Goal: Find specific page/section: Find specific page/section

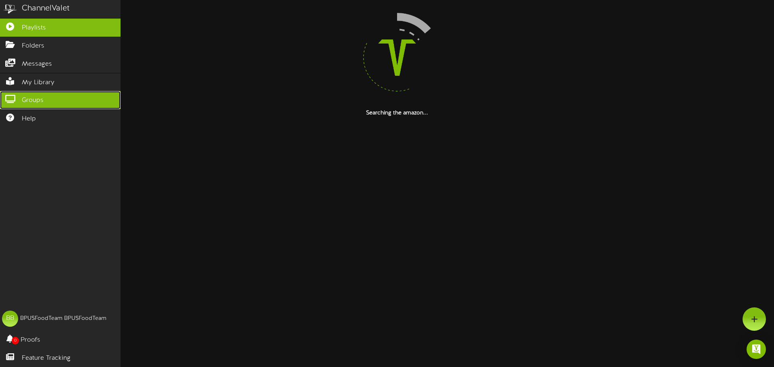
click at [13, 97] on icon at bounding box center [10, 98] width 20 height 6
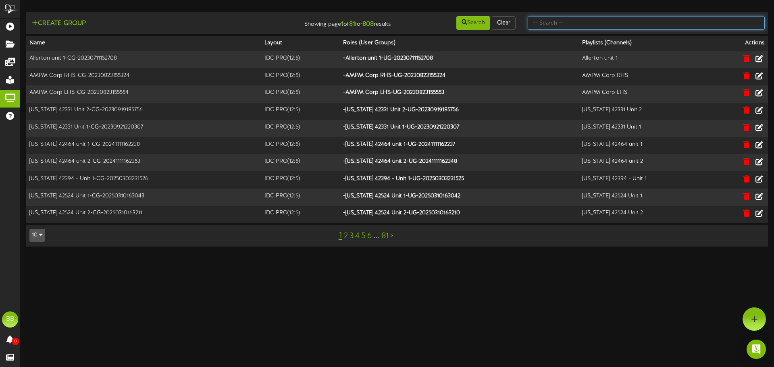
click at [649, 27] on input "text" at bounding box center [646, 23] width 237 height 14
type input "tfc southern"
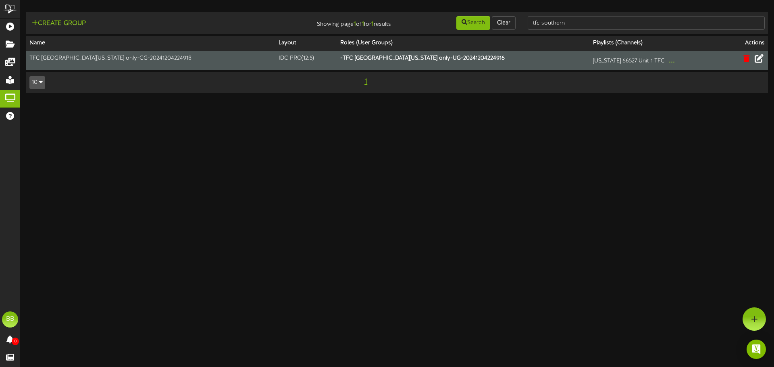
click at [763, 62] on icon at bounding box center [759, 58] width 9 height 9
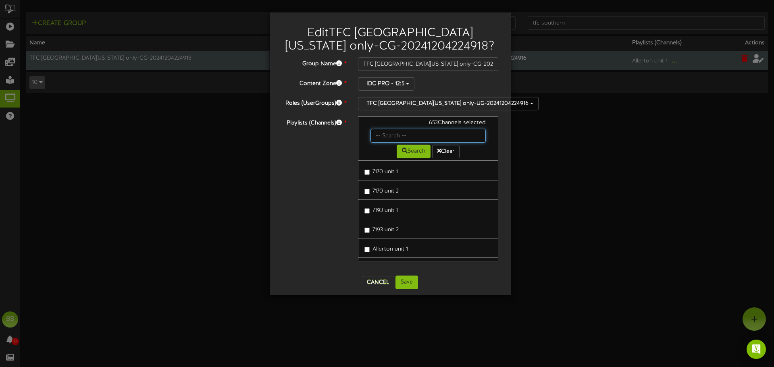
click at [436, 135] on input "text" at bounding box center [429, 136] width 116 height 14
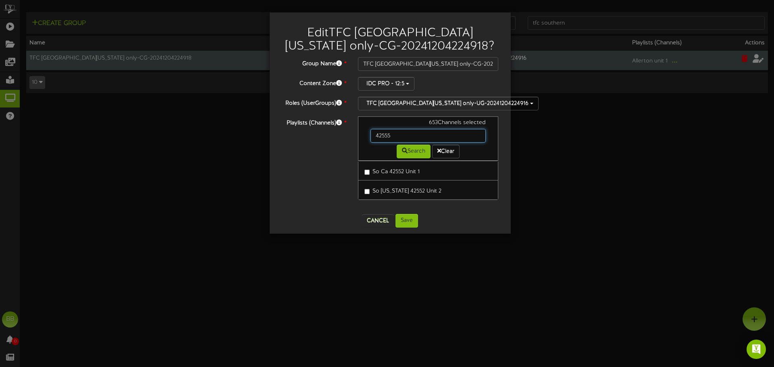
type input "42555"
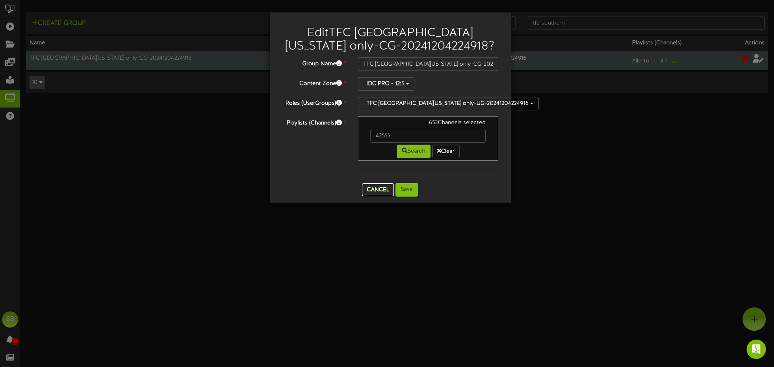
click at [372, 191] on button "Cancel" at bounding box center [378, 190] width 32 height 13
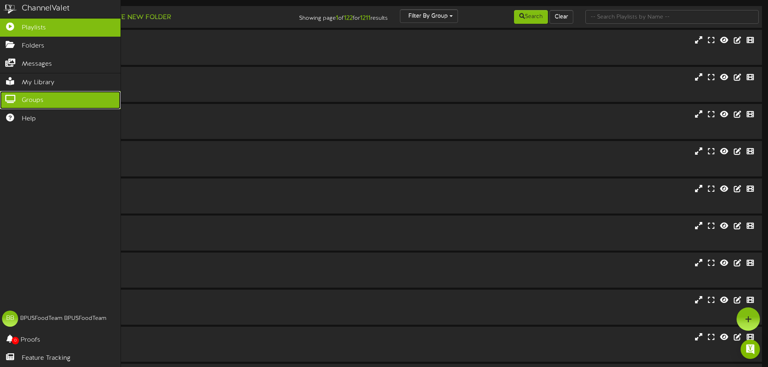
click at [15, 95] on icon at bounding box center [10, 98] width 20 height 6
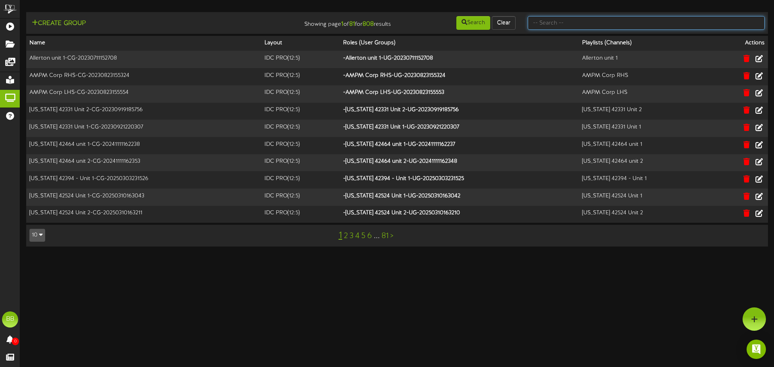
click at [649, 21] on input "text" at bounding box center [646, 23] width 237 height 14
type input "tfc southern"
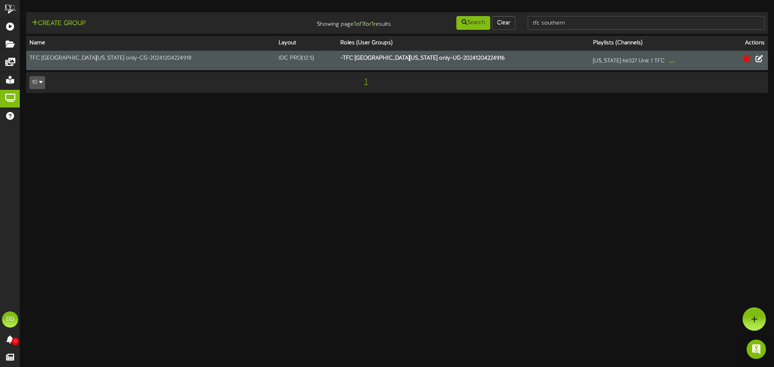
click at [767, 60] on td at bounding box center [746, 60] width 44 height 19
click at [765, 58] on button at bounding box center [760, 59] width 14 height 13
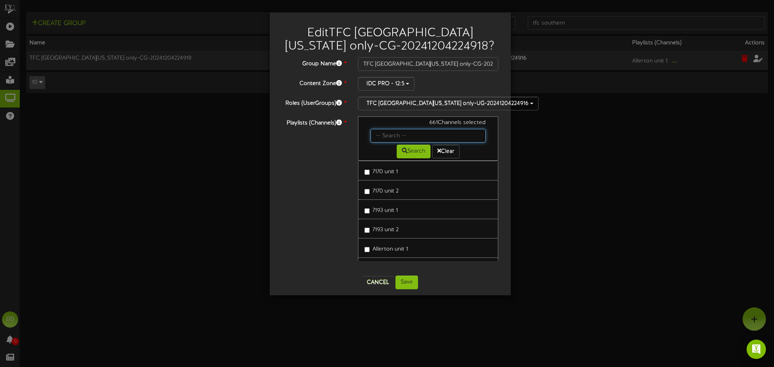
click at [426, 136] on input "text" at bounding box center [429, 136] width 116 height 14
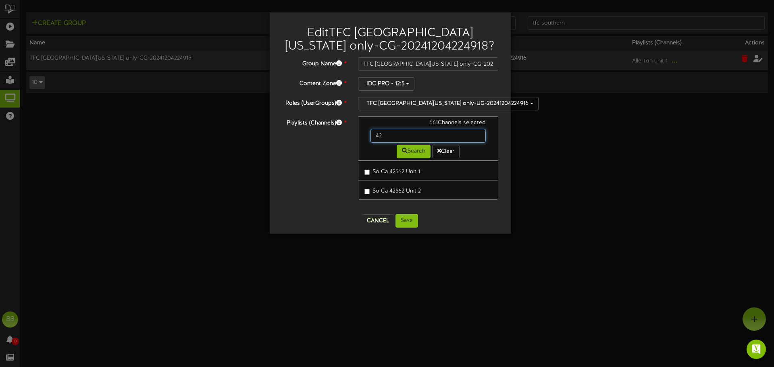
type input "4"
type input "42566"
click at [378, 222] on button "Cancel" at bounding box center [378, 221] width 32 height 13
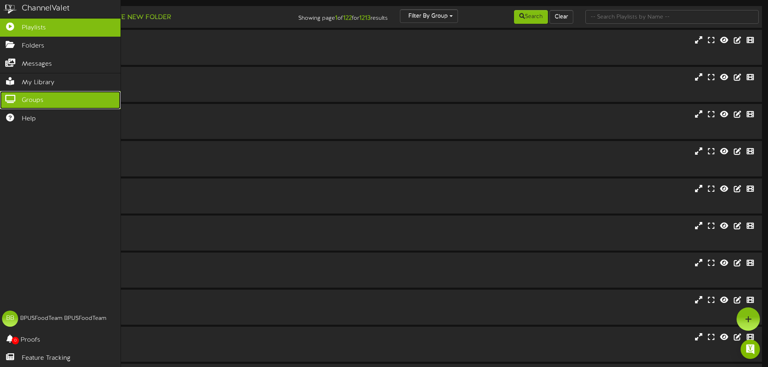
click at [22, 96] on span "Groups" at bounding box center [33, 100] width 22 height 9
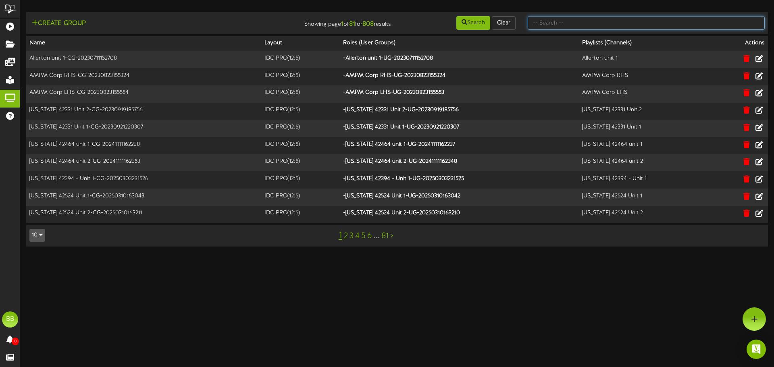
click at [638, 25] on input "text" at bounding box center [646, 23] width 237 height 14
type input "tfc southern"
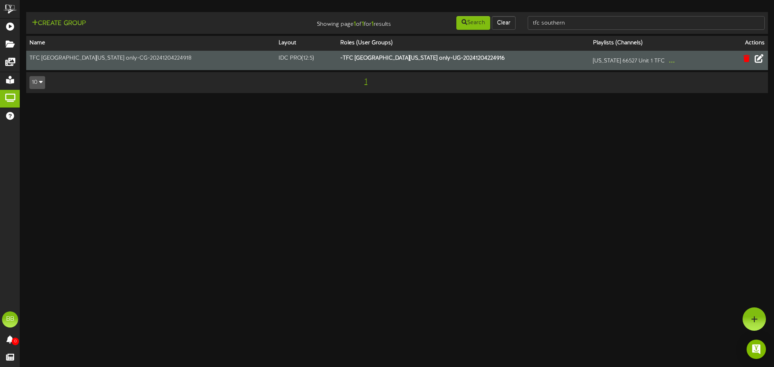
click at [762, 61] on icon at bounding box center [759, 58] width 9 height 9
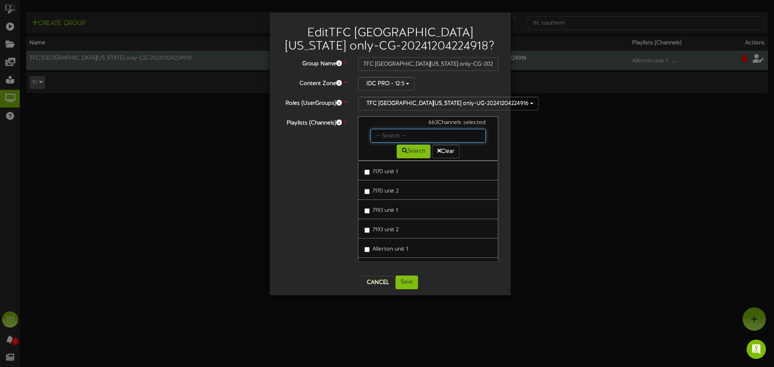
click at [407, 134] on input "text" at bounding box center [429, 136] width 116 height 14
type input "42580"
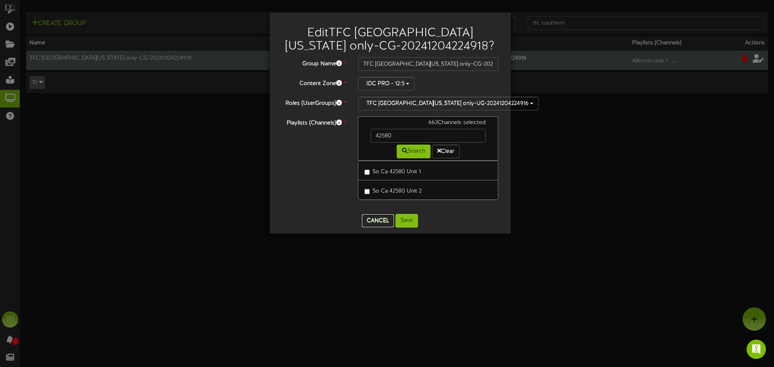
click at [375, 218] on button "Cancel" at bounding box center [378, 221] width 32 height 13
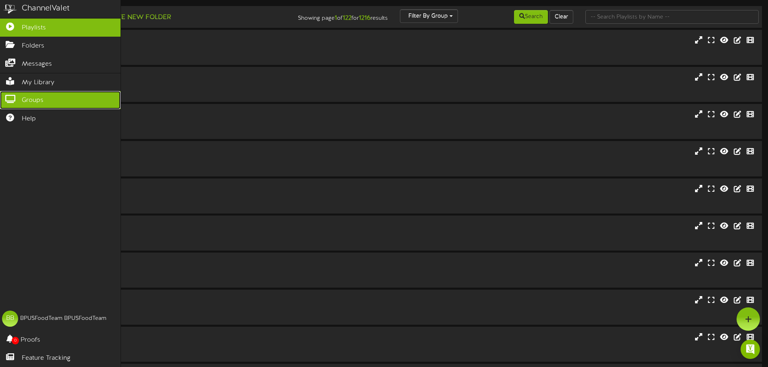
click at [19, 96] on icon at bounding box center [10, 98] width 20 height 6
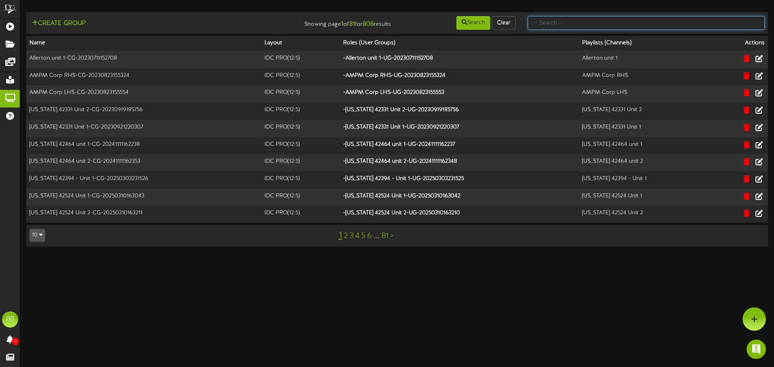
click at [696, 17] on input "text" at bounding box center [646, 23] width 237 height 14
type input "tfc southern"
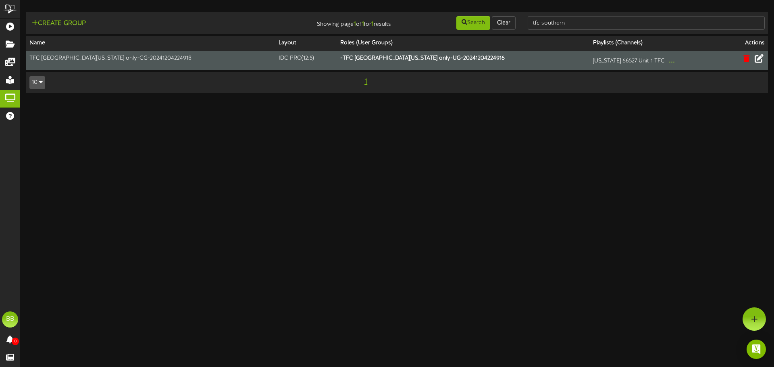
click at [762, 63] on icon at bounding box center [759, 58] width 9 height 9
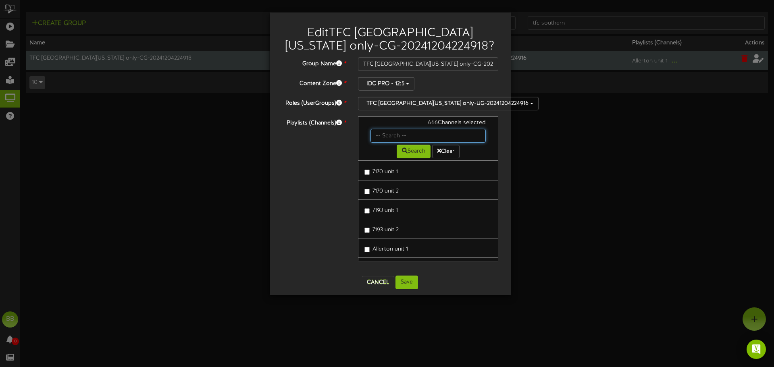
click at [397, 132] on input "text" at bounding box center [429, 136] width 116 height 14
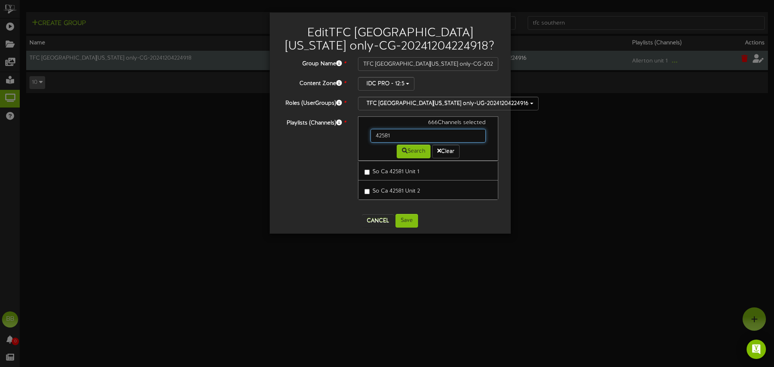
click at [397, 134] on input "42581" at bounding box center [429, 136] width 116 height 14
type input "42590"
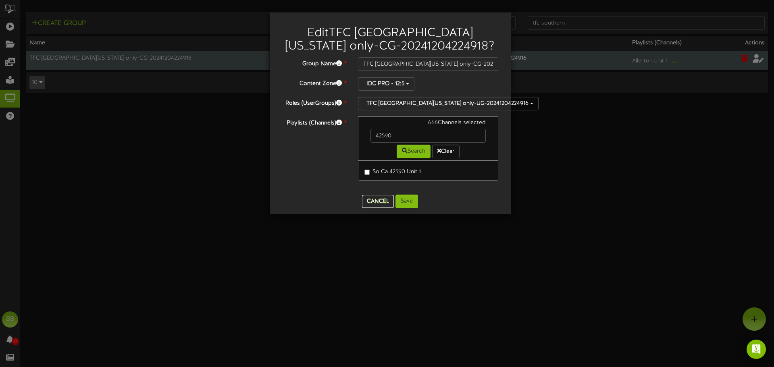
click at [384, 202] on button "Cancel" at bounding box center [378, 201] width 32 height 13
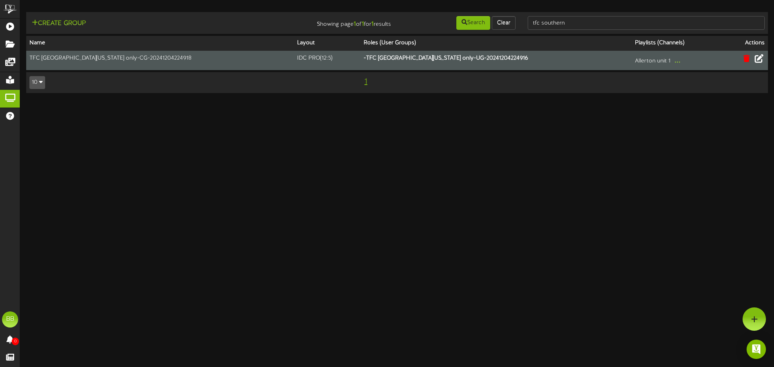
click at [757, 61] on icon at bounding box center [759, 58] width 9 height 9
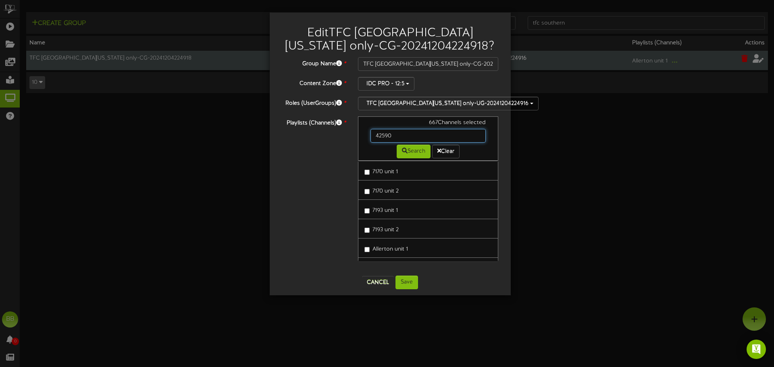
click at [419, 137] on input "42590" at bounding box center [429, 136] width 116 height 14
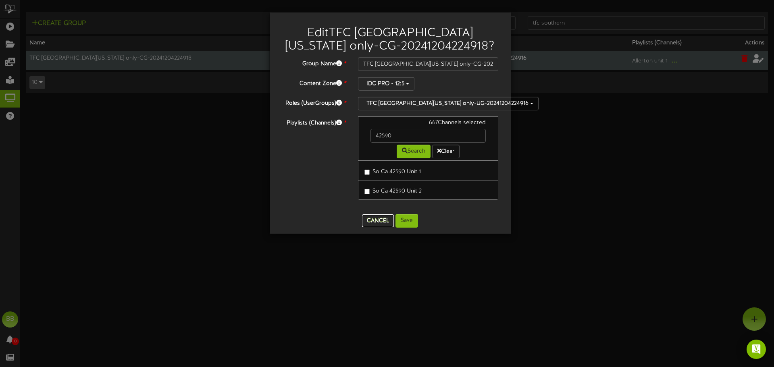
click at [367, 222] on button "Cancel" at bounding box center [378, 221] width 32 height 13
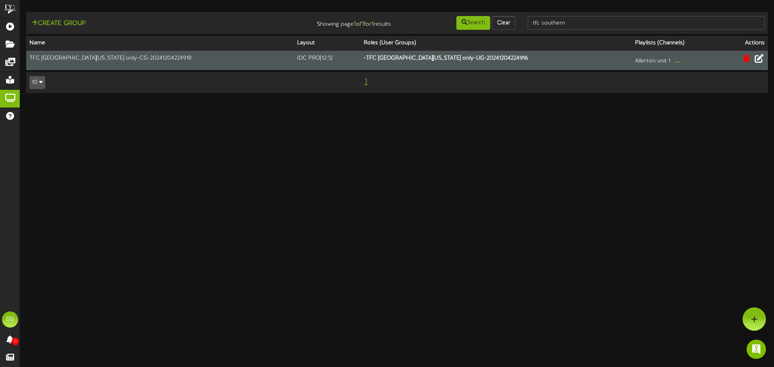
click at [178, 101] on html "ChannelValet Playlists Folders Messages My Library Groups Help BB BPUSFoodTeam …" at bounding box center [387, 50] width 774 height 101
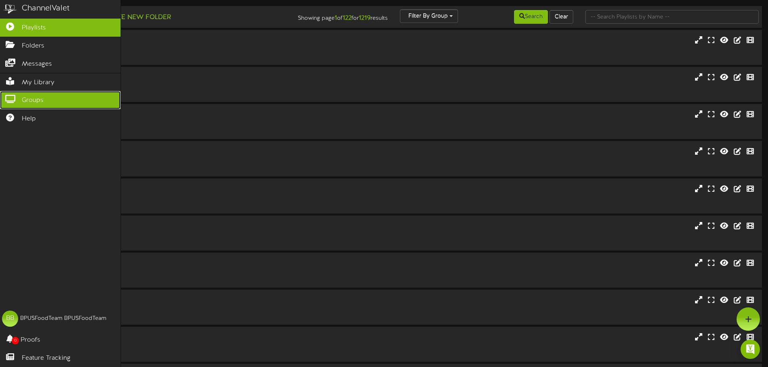
click at [8, 100] on icon at bounding box center [10, 98] width 20 height 6
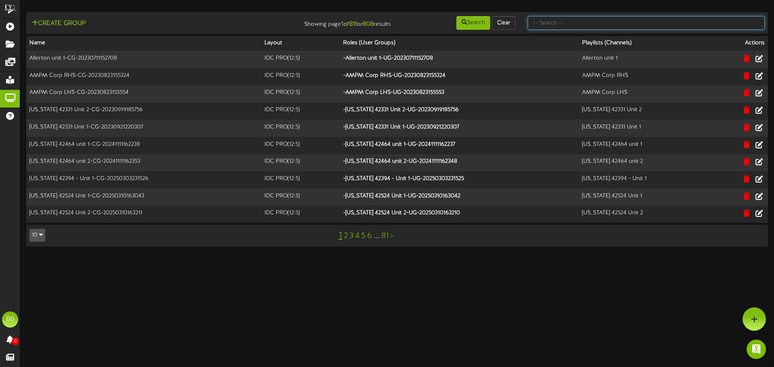
click at [659, 19] on input "text" at bounding box center [646, 23] width 237 height 14
type input "tfc southern"
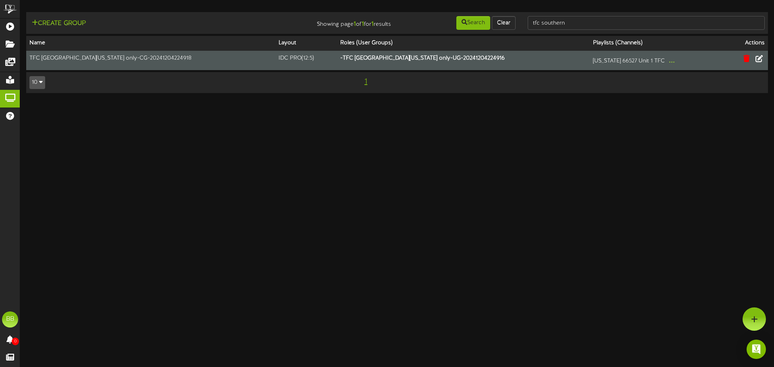
click at [766, 62] on td at bounding box center [746, 60] width 44 height 19
click at [764, 61] on button at bounding box center [760, 59] width 14 height 13
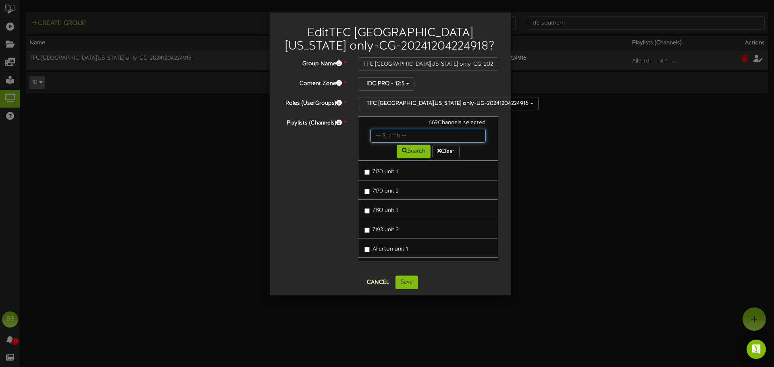
click at [394, 131] on input "text" at bounding box center [429, 136] width 116 height 14
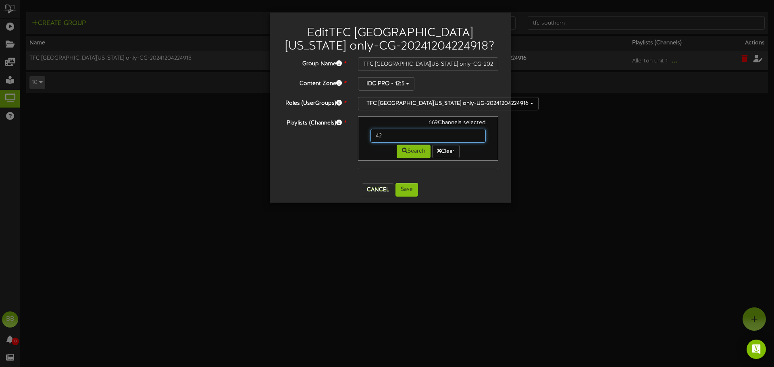
type input "4"
click at [379, 194] on button "Cancel" at bounding box center [378, 190] width 32 height 13
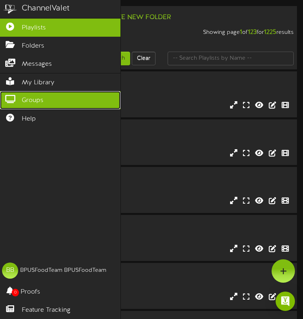
click at [10, 97] on icon at bounding box center [10, 98] width 20 height 6
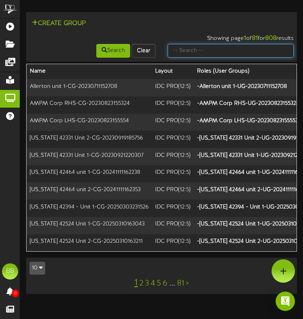
click at [233, 54] on input "text" at bounding box center [231, 51] width 126 height 14
type input "tfc southern"
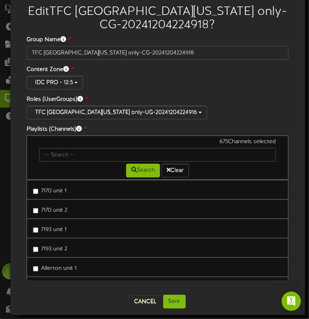
scroll to position [12, 0]
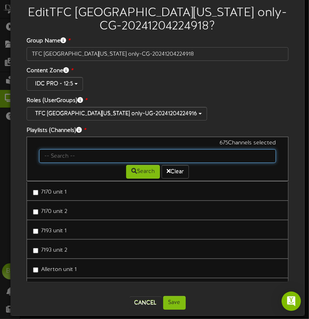
click at [167, 156] on input "text" at bounding box center [157, 156] width 237 height 14
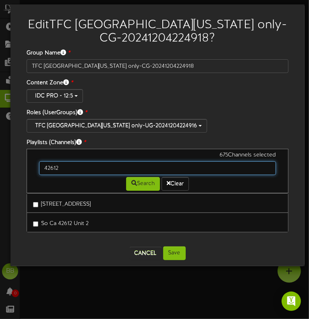
scroll to position [0, 0]
type input "42620"
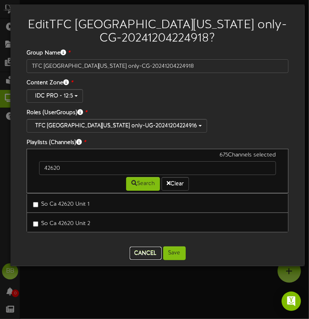
click at [143, 248] on button "Cancel" at bounding box center [146, 253] width 32 height 13
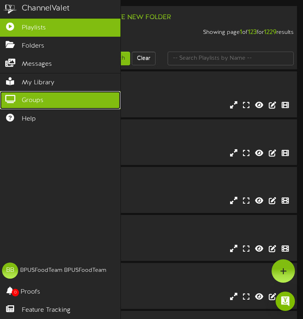
click at [16, 98] on icon at bounding box center [10, 98] width 20 height 6
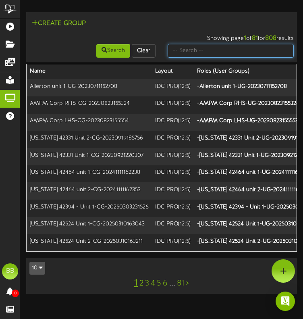
click at [246, 56] on input "text" at bounding box center [231, 51] width 126 height 14
type input "tfc southern"
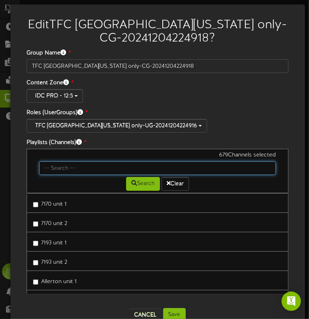
click at [63, 164] on input "text" at bounding box center [157, 168] width 237 height 14
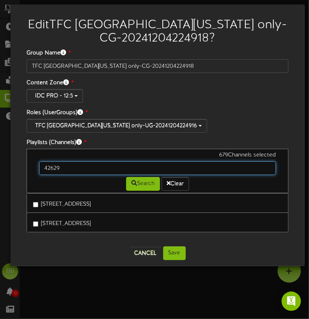
type input "42629"
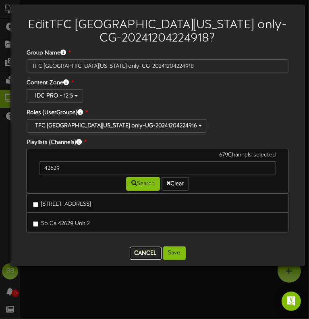
click at [143, 252] on button "Cancel" at bounding box center [146, 253] width 32 height 13
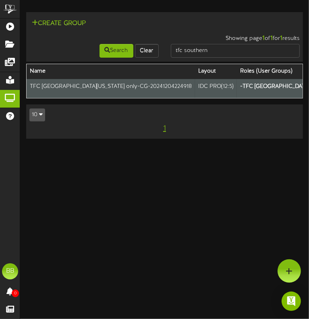
click at [178, 147] on html "ChannelValet Playlists Folders Messages My Library Groups Help BB BPUSFoodTeam …" at bounding box center [154, 73] width 309 height 147
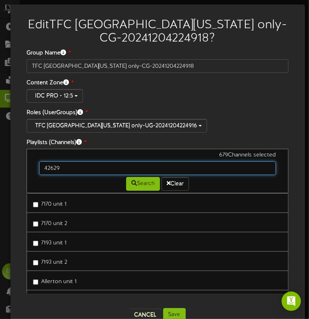
click at [86, 168] on input "42629" at bounding box center [157, 168] width 237 height 14
type input "4"
type input "42633"
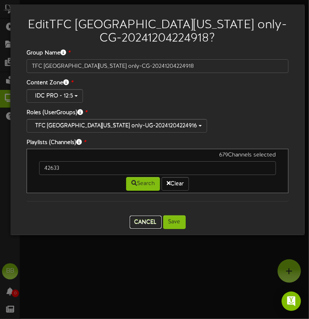
click at [139, 220] on button "Cancel" at bounding box center [146, 222] width 32 height 13
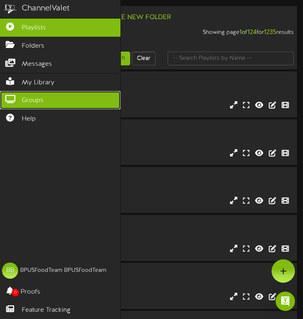
click at [22, 102] on span "Groups" at bounding box center [33, 100] width 22 height 9
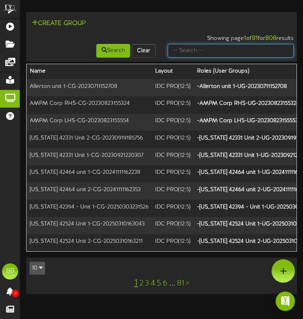
click at [234, 50] on input "text" at bounding box center [231, 51] width 126 height 14
type input "tfc southern"
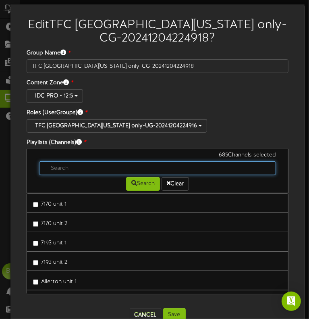
click at [63, 169] on input "text" at bounding box center [157, 168] width 237 height 14
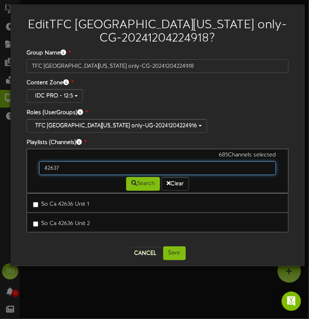
type input "42637"
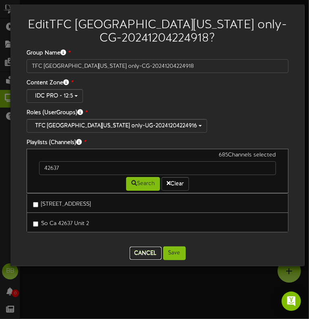
click at [136, 250] on button "Cancel" at bounding box center [146, 253] width 32 height 13
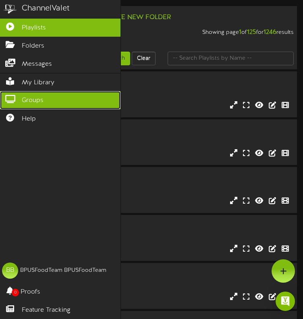
click at [11, 96] on icon at bounding box center [10, 98] width 20 height 6
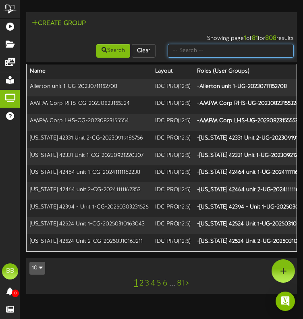
click at [258, 54] on input "text" at bounding box center [231, 51] width 126 height 14
type input "tfc southern"
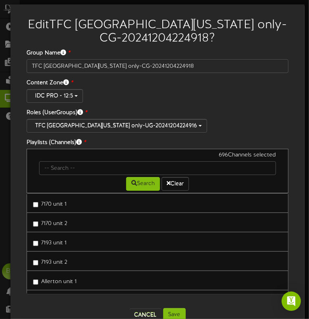
scroll to position [12, 0]
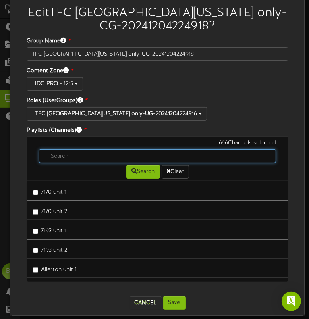
click at [213, 156] on input "text" at bounding box center [157, 156] width 237 height 14
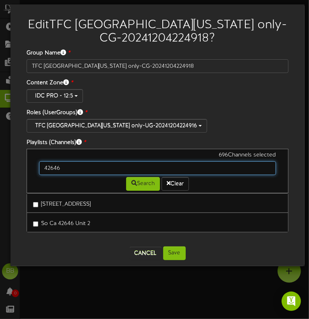
scroll to position [0, 0]
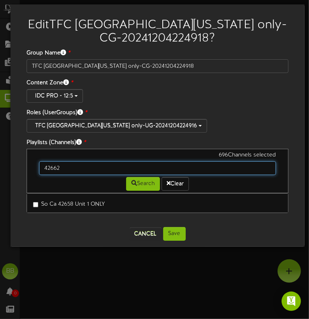
type input "42662"
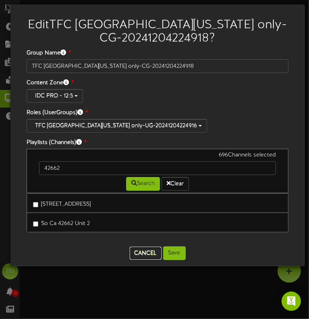
click at [148, 251] on button "Cancel" at bounding box center [146, 253] width 32 height 13
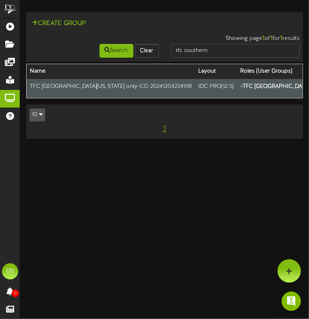
click at [173, 147] on html "ChannelValet Playlists Folders Messages My Library Groups Help BB BPUSFoodTeam …" at bounding box center [154, 73] width 309 height 147
click at [170, 147] on html "ChannelValet Playlists Folders Messages My Library Groups Help BB BPUSFoodTeam …" at bounding box center [154, 73] width 309 height 147
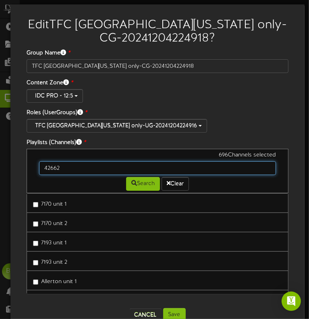
drag, startPoint x: 88, startPoint y: 169, endPoint x: 10, endPoint y: 166, distance: 77.9
click at [10, 166] on div "Edit TFC Southern California only-CG-20241204224918 ? Group Name * TFC Southern…" at bounding box center [154, 159] width 309 height 319
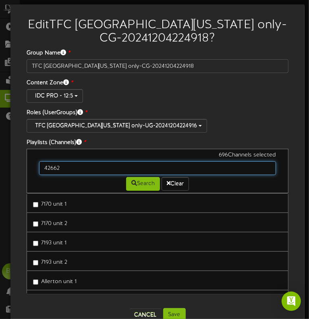
click at [70, 169] on input "42662" at bounding box center [157, 168] width 237 height 14
type input "4"
type input "42663"
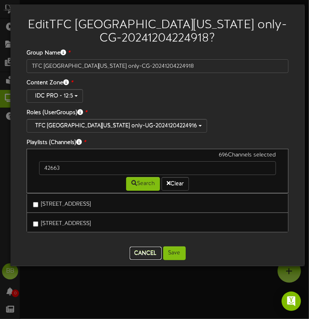
click at [137, 252] on button "Cancel" at bounding box center [146, 253] width 32 height 13
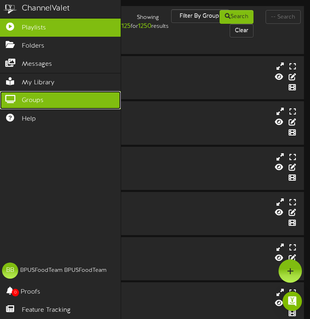
click at [10, 95] on icon at bounding box center [10, 98] width 20 height 6
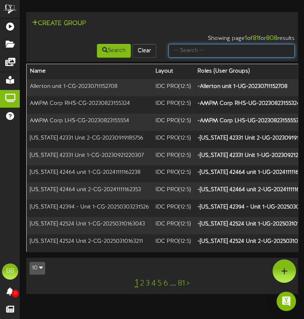
click at [273, 44] on input "text" at bounding box center [231, 51] width 127 height 14
type input "tfc southern"
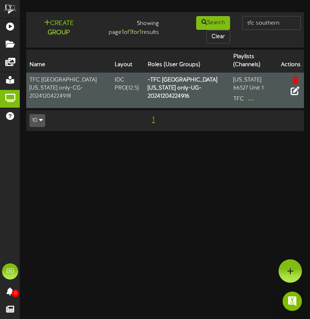
click at [292, 93] on icon at bounding box center [294, 90] width 9 height 9
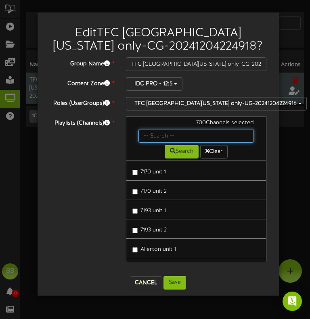
click at [163, 139] on input "text" at bounding box center [196, 136] width 116 height 14
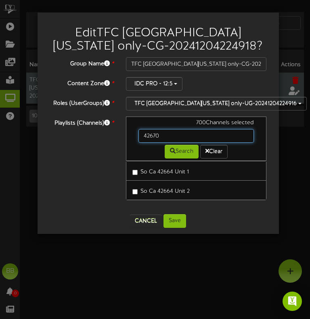
type input "42670"
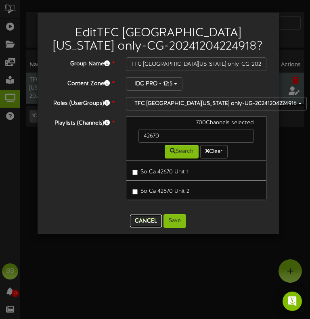
click at [147, 222] on button "Cancel" at bounding box center [146, 221] width 32 height 13
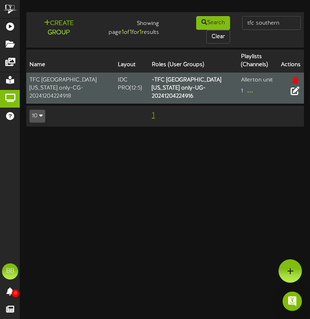
click at [182, 27] on div "Search Clear" at bounding box center [200, 29] width 71 height 29
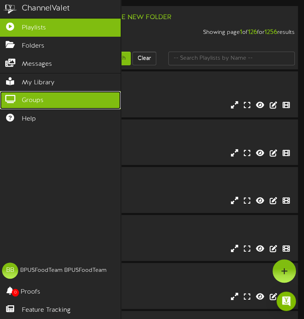
click at [8, 98] on icon at bounding box center [10, 98] width 20 height 6
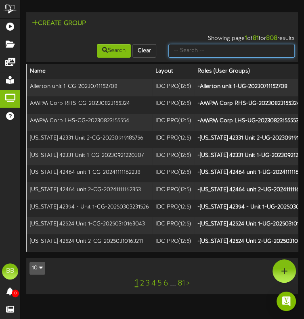
click at [250, 44] on input "text" at bounding box center [231, 51] width 127 height 14
type input "tfc southern"
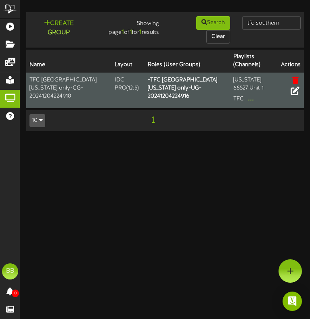
click at [294, 90] on icon at bounding box center [294, 90] width 9 height 9
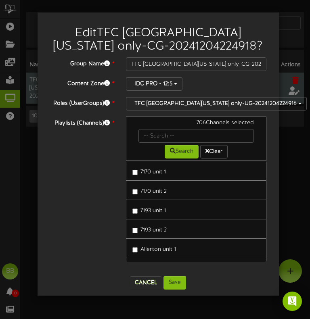
click at [155, 143] on div "Search Clear" at bounding box center [196, 151] width 128 height 16
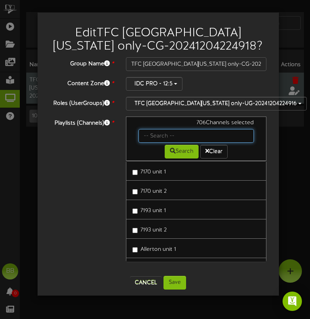
click at [158, 138] on input "text" at bounding box center [196, 136] width 116 height 14
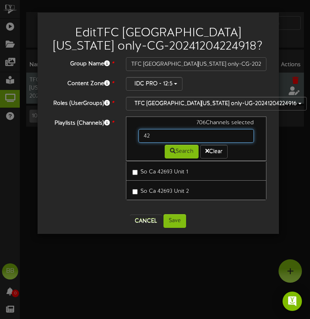
type input "4"
type input "42708"
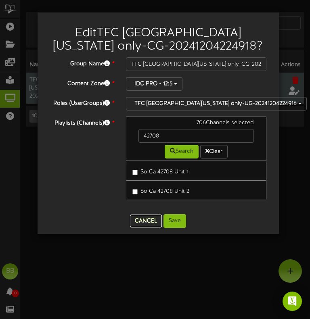
click at [138, 221] on button "Cancel" at bounding box center [146, 221] width 32 height 13
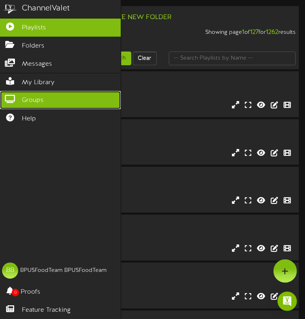
click at [10, 95] on icon at bounding box center [10, 98] width 20 height 6
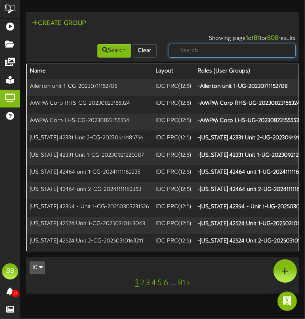
click at [275, 44] on input "text" at bounding box center [232, 51] width 127 height 14
type input "tfc southern"
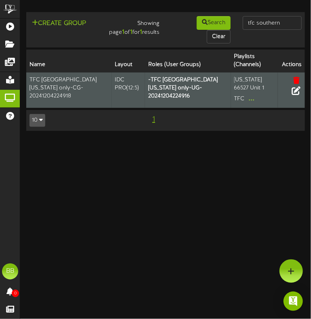
click at [293, 90] on icon at bounding box center [295, 90] width 9 height 9
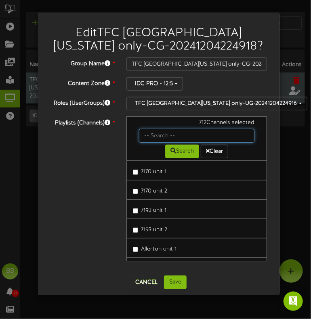
click at [164, 134] on input "text" at bounding box center [197, 136] width 116 height 14
click at [169, 137] on input "42" at bounding box center [197, 136] width 116 height 14
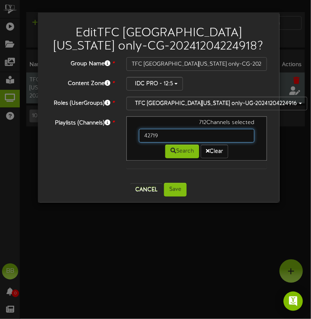
type input "42719"
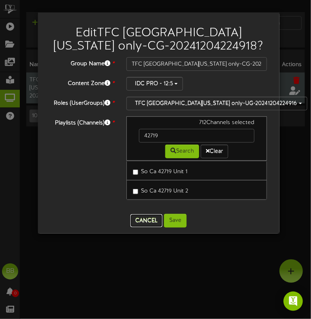
click at [149, 219] on button "Cancel" at bounding box center [146, 221] width 32 height 13
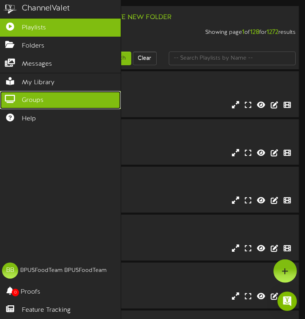
click at [10, 95] on icon at bounding box center [10, 98] width 20 height 6
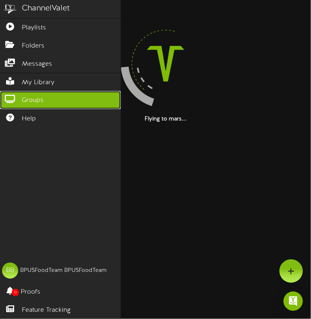
click at [10, 95] on icon at bounding box center [10, 98] width 20 height 6
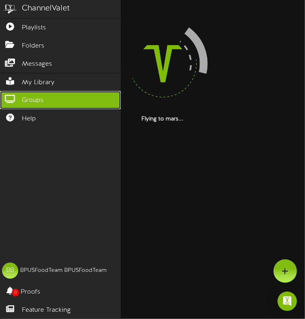
click at [10, 95] on icon at bounding box center [10, 98] width 20 height 6
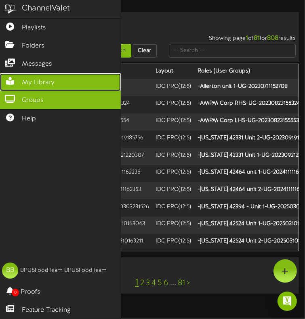
click at [94, 75] on link "My Library" at bounding box center [60, 82] width 121 height 18
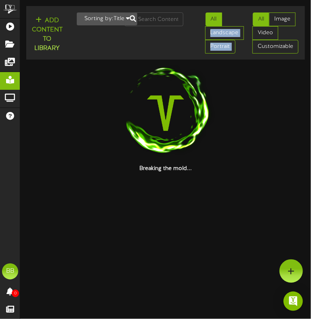
click at [171, 25] on div "Add Content to Library Sorting by: Title Newest Oldest Title All Landscape Port…" at bounding box center [165, 32] width 284 height 47
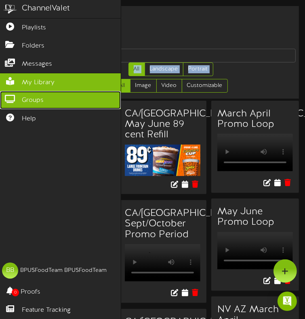
click at [25, 100] on span "Groups" at bounding box center [33, 100] width 22 height 9
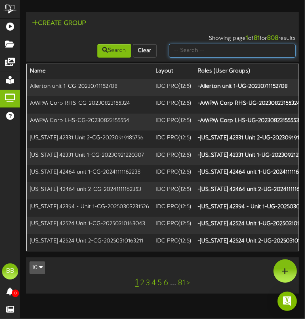
click at [267, 44] on input "text" at bounding box center [232, 51] width 127 height 14
type input "tfc southern"
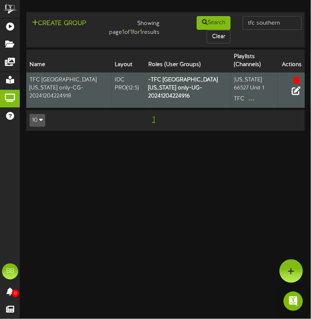
click at [298, 94] on icon at bounding box center [295, 90] width 9 height 9
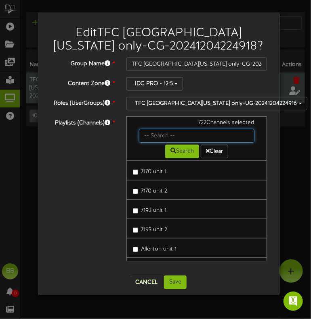
click at [171, 138] on input "text" at bounding box center [197, 136] width 116 height 14
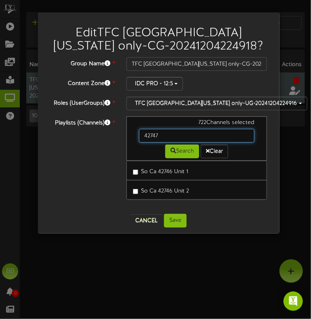
type input "42747"
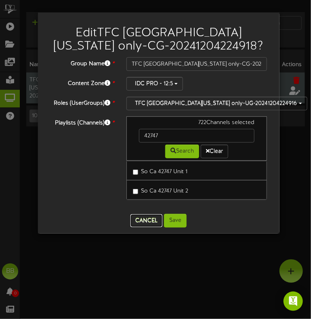
click at [142, 219] on button "Cancel" at bounding box center [146, 221] width 32 height 13
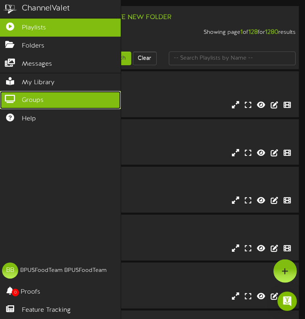
click at [18, 91] on link "Groups" at bounding box center [60, 100] width 121 height 18
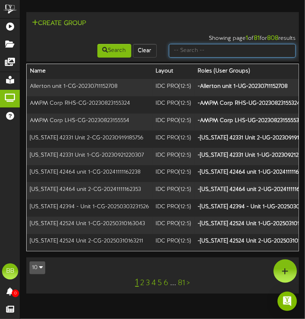
click at [259, 44] on input "text" at bounding box center [232, 51] width 127 height 14
type input "tfc southern"
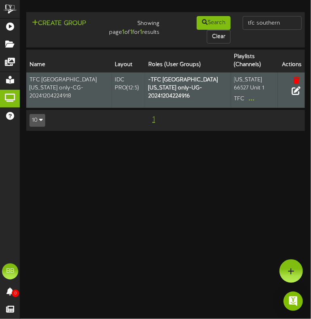
click at [294, 93] on icon at bounding box center [295, 90] width 9 height 9
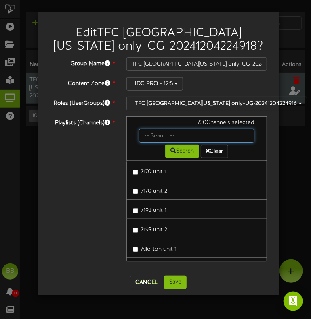
click at [159, 139] on input "text" at bounding box center [197, 136] width 116 height 14
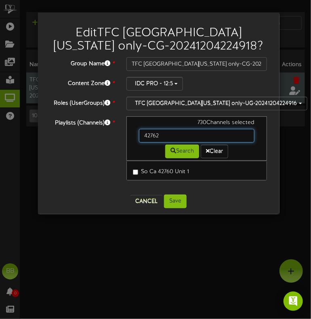
type input "42762"
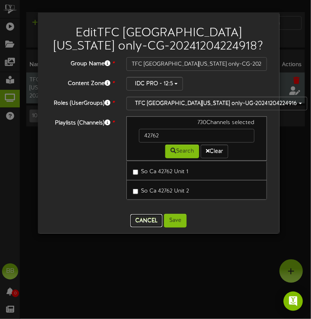
click at [140, 219] on button "Cancel" at bounding box center [146, 221] width 32 height 13
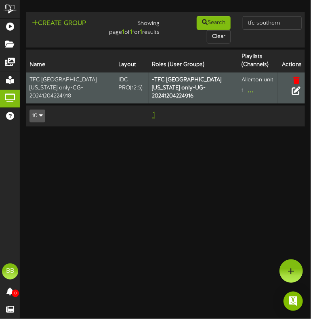
click at [295, 90] on icon at bounding box center [295, 90] width 9 height 9
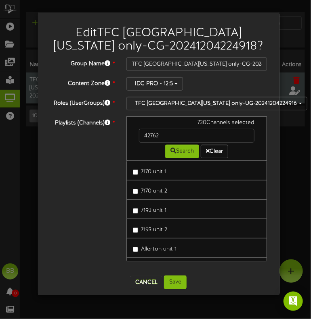
click at [141, 243] on label "Allerton unit 1" at bounding box center [155, 248] width 44 height 11
click at [141, 281] on button "Cancel" at bounding box center [146, 282] width 32 height 13
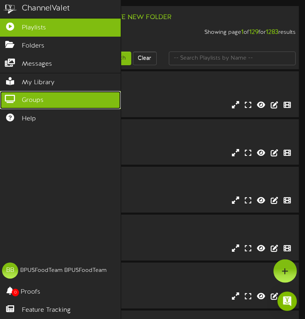
click at [11, 101] on icon at bounding box center [10, 98] width 20 height 6
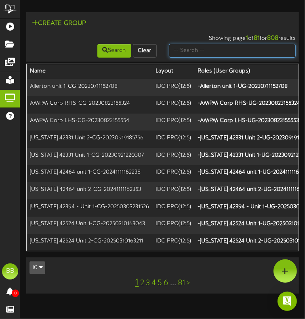
click at [258, 44] on input "text" at bounding box center [232, 51] width 127 height 14
type input "tfc southern"
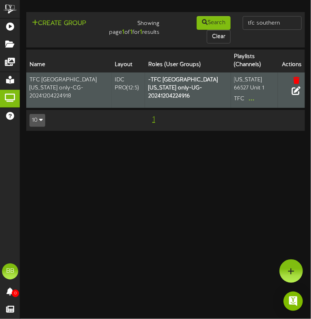
click at [297, 92] on icon at bounding box center [295, 90] width 9 height 9
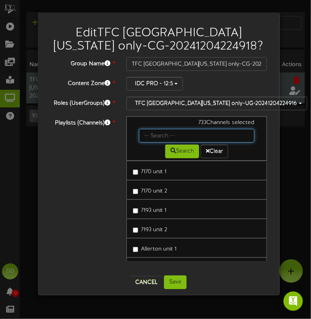
click at [159, 136] on input "text" at bounding box center [197, 136] width 116 height 14
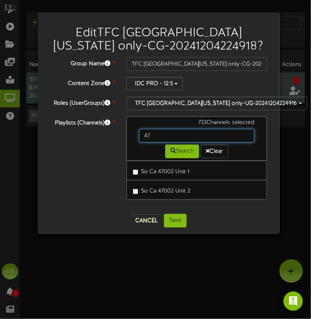
type input "4"
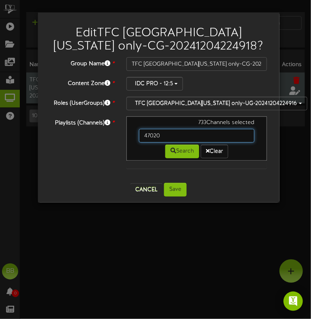
type input "47020"
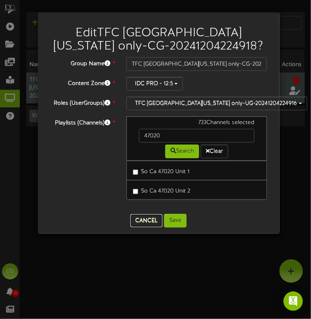
click at [151, 217] on button "Cancel" at bounding box center [146, 221] width 32 height 13
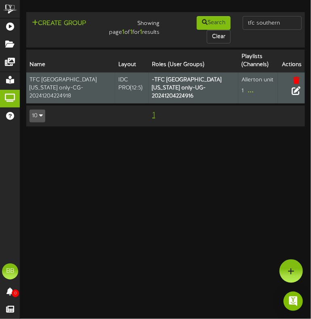
click at [295, 93] on icon at bounding box center [295, 90] width 9 height 9
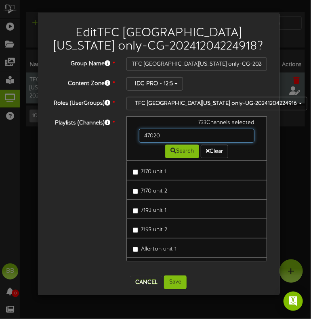
drag, startPoint x: 171, startPoint y: 136, endPoint x: 100, endPoint y: 142, distance: 70.8
click at [100, 142] on div "Playlists (Channels) * 733 Channels selected 47020 Search Clear 7170 unit 1 717…" at bounding box center [158, 193] width 229 height 153
type input "42988"
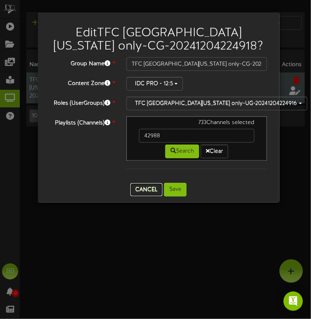
click at [145, 184] on button "Cancel" at bounding box center [146, 190] width 32 height 13
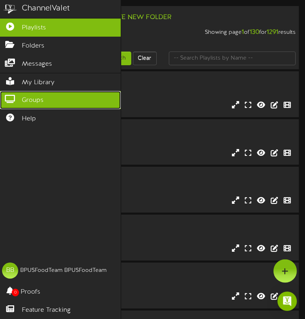
click at [10, 102] on link "Groups" at bounding box center [60, 100] width 121 height 18
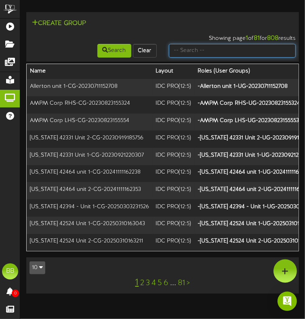
click at [266, 44] on input "text" at bounding box center [232, 51] width 127 height 14
type input "tfc southern"
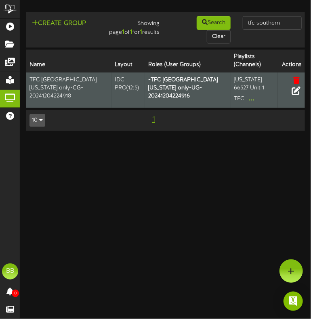
click at [298, 94] on icon at bounding box center [295, 90] width 9 height 9
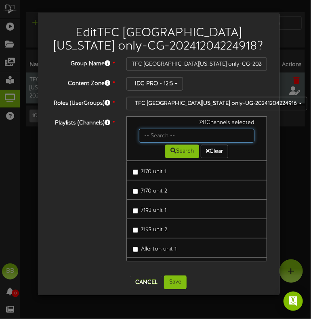
click at [169, 138] on input "text" at bounding box center [197, 136] width 116 height 14
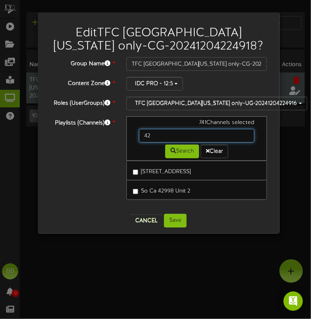
type input "4"
type input "47001"
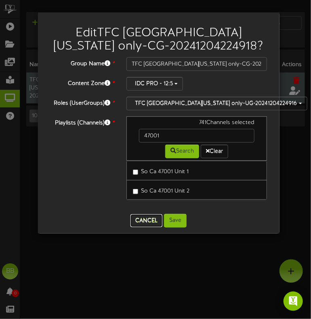
click at [137, 221] on button "Cancel" at bounding box center [146, 221] width 32 height 13
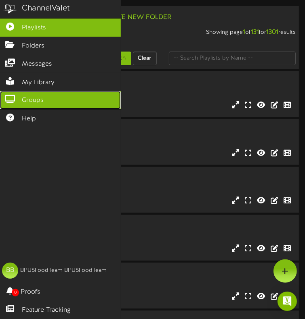
click at [11, 99] on icon at bounding box center [10, 98] width 20 height 6
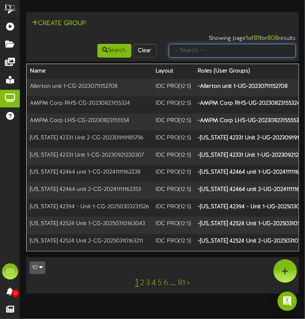
click at [280, 44] on input "text" at bounding box center [232, 51] width 127 height 14
type input "tfc southern"
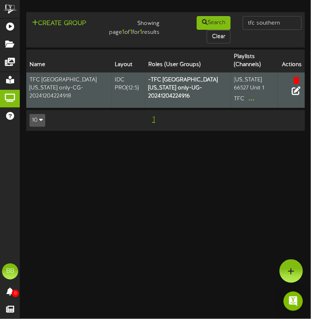
click at [294, 94] on icon at bounding box center [295, 90] width 9 height 9
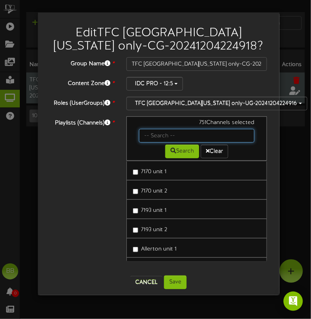
click at [155, 134] on input "text" at bounding box center [197, 136] width 116 height 14
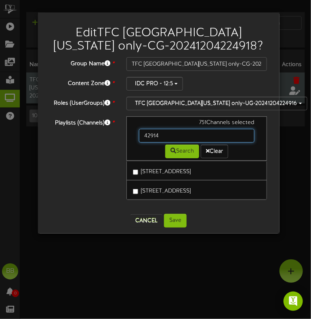
click at [155, 134] on input "42914" at bounding box center [197, 136] width 116 height 14
drag, startPoint x: 165, startPoint y: 134, endPoint x: 102, endPoint y: 138, distance: 63.4
click at [102, 138] on div "Playlists (Channels) * 751 Channels selected 42914 Search Clear So Ca 42914 Uni…" at bounding box center [158, 163] width 229 height 92
type input "42980"
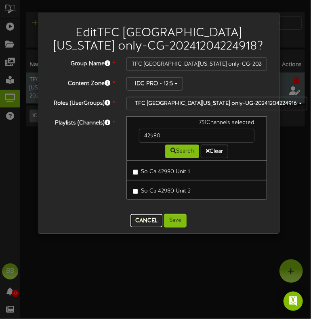
click at [139, 220] on button "Cancel" at bounding box center [146, 221] width 32 height 13
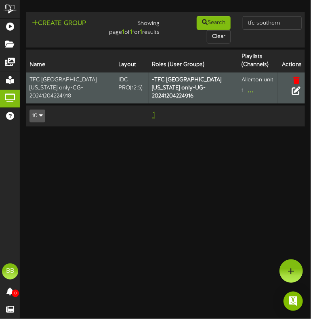
click at [294, 93] on icon at bounding box center [295, 90] width 9 height 9
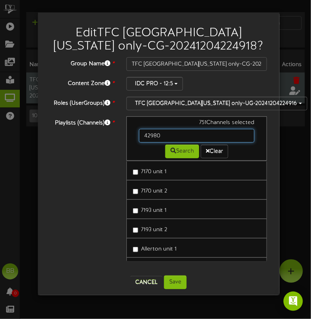
drag, startPoint x: 166, startPoint y: 132, endPoint x: 111, endPoint y: 130, distance: 54.9
click at [111, 130] on div "Playlists (Channels) * 751 Channels selected 42980 Search Clear 7170 unit 1 717…" at bounding box center [158, 193] width 229 height 153
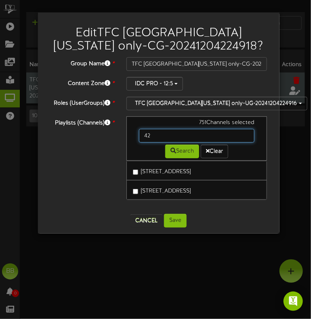
type input "4"
type input "42860"
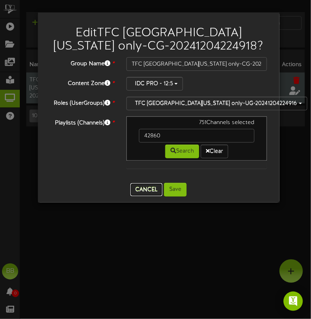
click at [144, 192] on button "Cancel" at bounding box center [146, 190] width 32 height 13
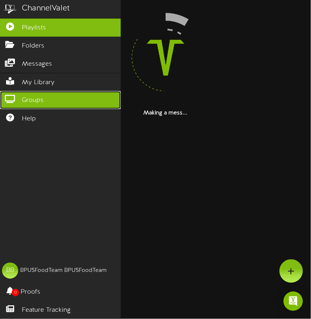
click at [14, 95] on icon at bounding box center [10, 98] width 20 height 6
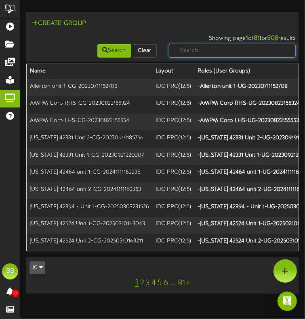
click at [275, 44] on input "text" at bounding box center [232, 51] width 127 height 14
type input "tfc southern"
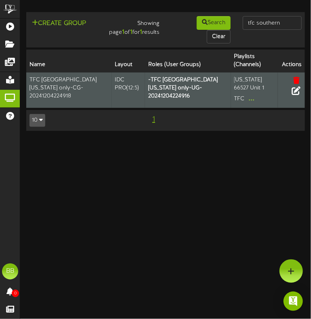
click at [297, 94] on icon at bounding box center [295, 90] width 9 height 9
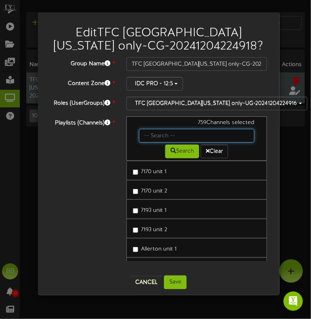
click at [188, 138] on input "text" at bounding box center [197, 136] width 116 height 14
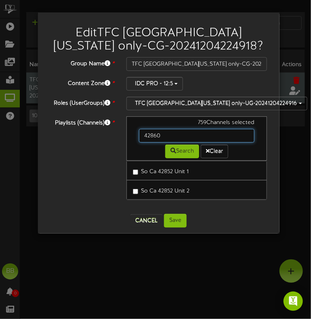
type input "42860"
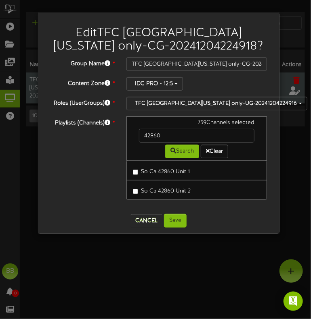
click at [144, 227] on div "Edit TFC [GEOGRAPHIC_DATA][US_STATE] only-CG-20241204224918 ? Group Name * TFC …" at bounding box center [158, 123] width 241 height 221
click at [146, 225] on button "Cancel" at bounding box center [146, 221] width 32 height 13
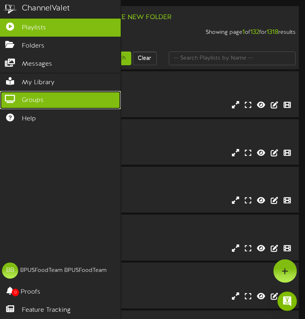
click at [5, 98] on icon at bounding box center [10, 98] width 20 height 6
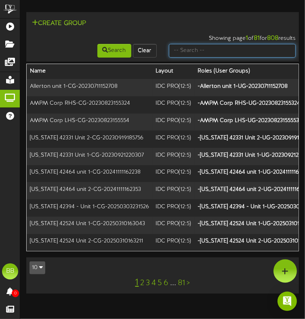
click at [261, 44] on input "text" at bounding box center [232, 51] width 127 height 14
type input "tfc southern"
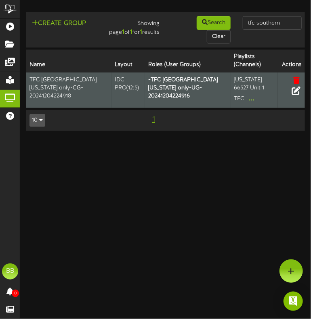
click at [295, 93] on icon at bounding box center [295, 90] width 9 height 9
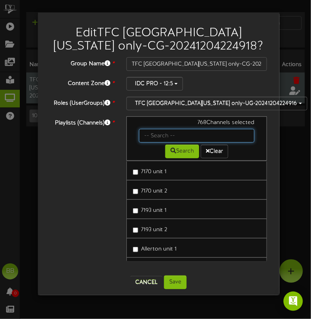
click at [171, 134] on input "text" at bounding box center [197, 136] width 116 height 14
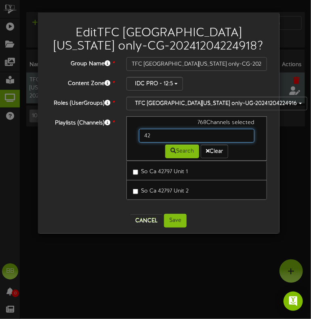
type input "4"
type input "42801"
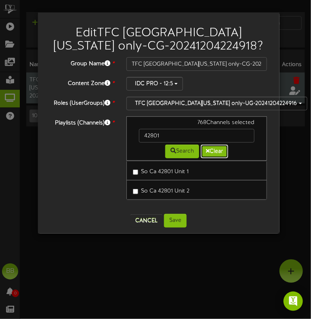
click at [208, 150] on icon at bounding box center [208, 151] width 4 height 6
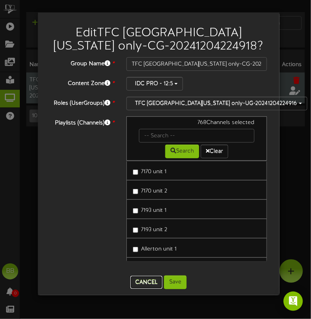
click at [144, 277] on button "Cancel" at bounding box center [146, 282] width 32 height 13
